Goal: Information Seeking & Learning: Learn about a topic

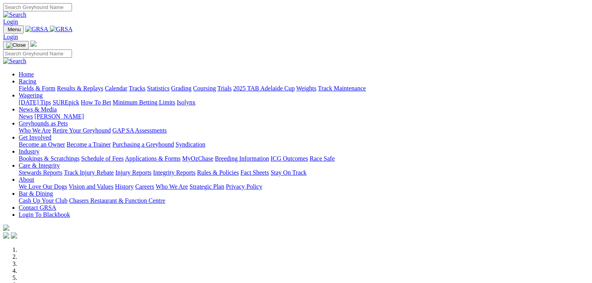
click at [31, 85] on link "Fields & Form" at bounding box center [37, 88] width 37 height 7
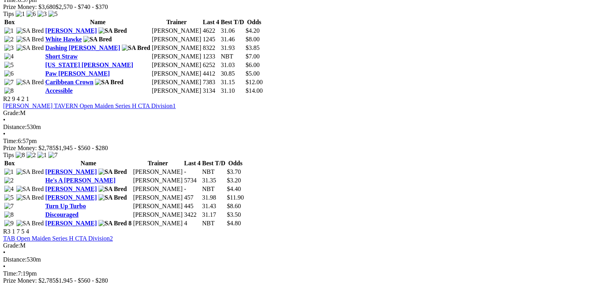
scroll to position [496, 0]
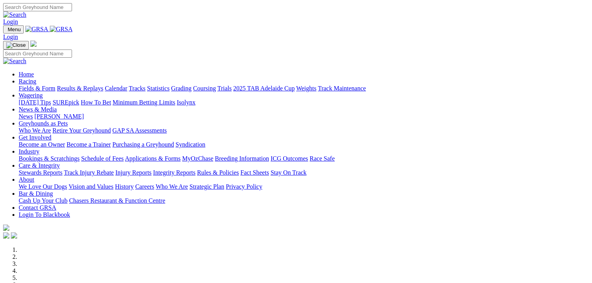
click at [23, 85] on link "Fields & Form" at bounding box center [37, 88] width 37 height 7
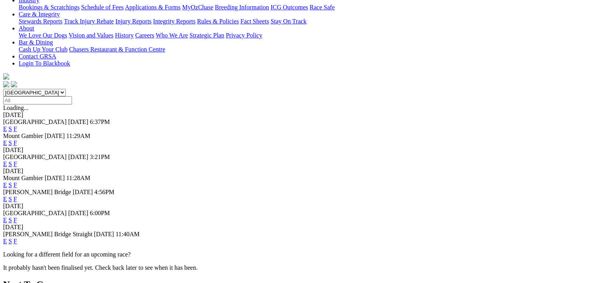
scroll to position [175, 0]
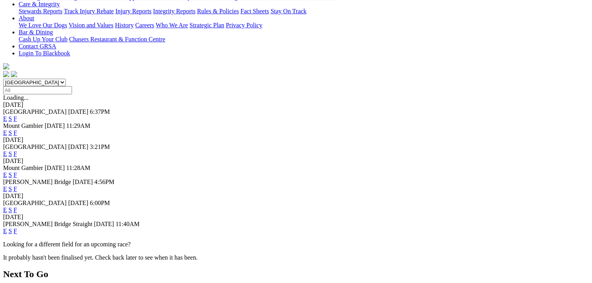
click at [17, 206] on link "F" at bounding box center [16, 209] width 4 height 7
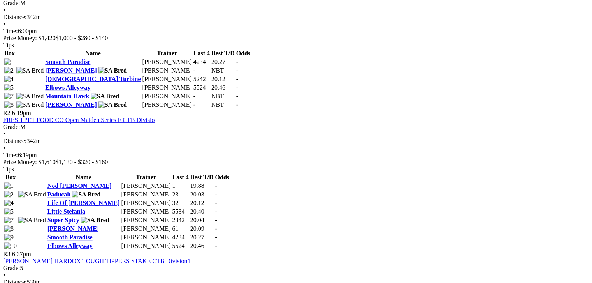
scroll to position [418, 0]
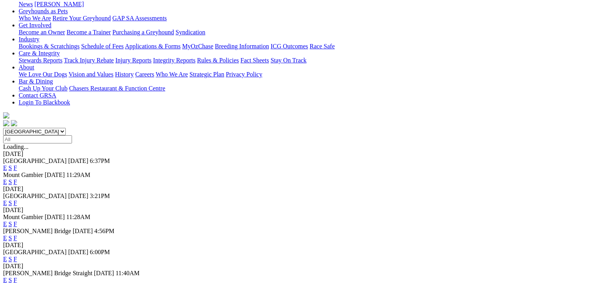
scroll to position [126, 0]
click at [17, 276] on span "F" at bounding box center [16, 279] width 4 height 7
click at [17, 276] on link "F" at bounding box center [16, 279] width 4 height 7
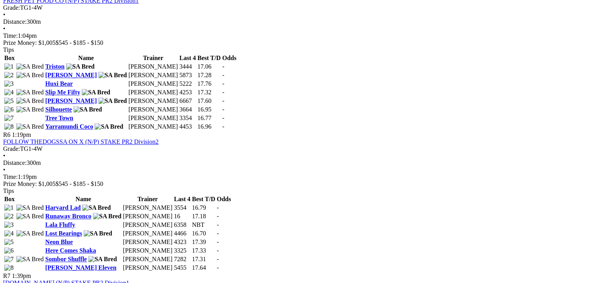
scroll to position [934, 0]
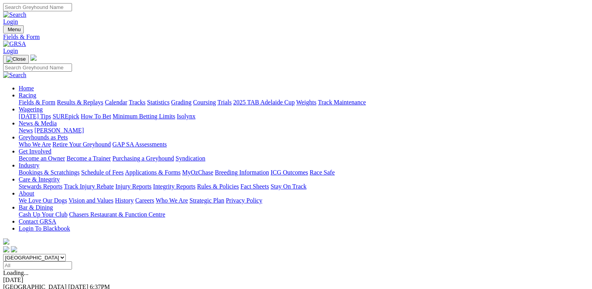
click at [51, 141] on link "Who We Are" at bounding box center [35, 144] width 32 height 7
